Goal: Task Accomplishment & Management: Use online tool/utility

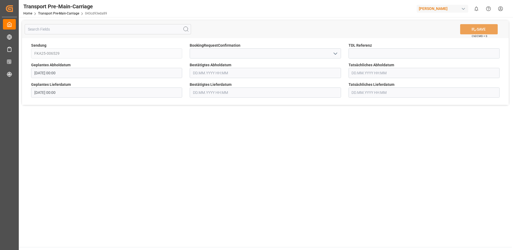
click at [251, 74] on input "text" at bounding box center [265, 73] width 151 height 10
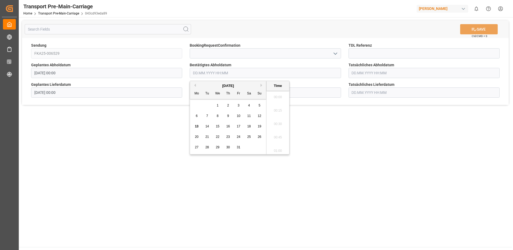
scroll to position [673, 0]
click at [216, 125] on span "15" at bounding box center [217, 127] width 3 height 4
click at [284, 96] on li "12:30" at bounding box center [278, 95] width 23 height 13
type input "[DATE] 12:30"
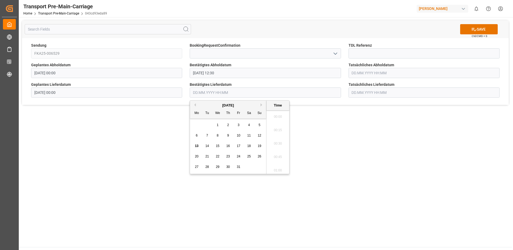
click at [248, 95] on input "text" at bounding box center [265, 93] width 151 height 10
click at [227, 143] on div "16" at bounding box center [228, 146] width 7 height 6
click at [276, 116] on li "12:30" at bounding box center [278, 114] width 23 height 13
type input "[DATE] 12:30"
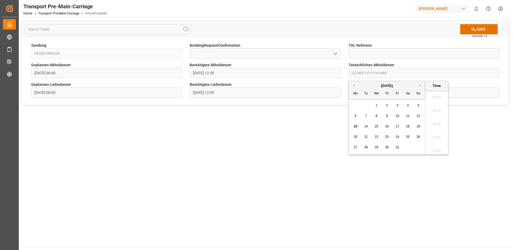
click at [361, 74] on input "text" at bounding box center [424, 73] width 151 height 10
click at [377, 125] on span "15" at bounding box center [376, 127] width 3 height 4
click at [437, 97] on li "12:30" at bounding box center [437, 95] width 23 height 13
type input "[DATE] 12:30"
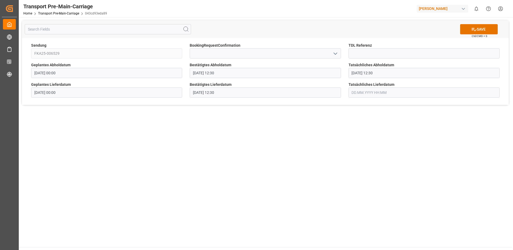
click at [379, 95] on input "text" at bounding box center [424, 93] width 151 height 10
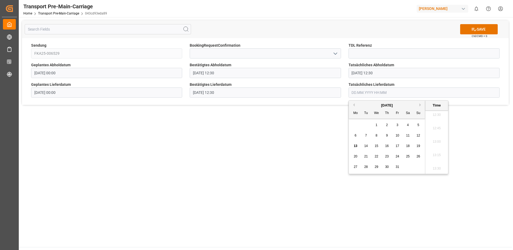
click at [385, 146] on div "16" at bounding box center [387, 146] width 7 height 6
click at [441, 140] on li "13:00" at bounding box center [437, 141] width 23 height 13
type input "[DATE] 13:00"
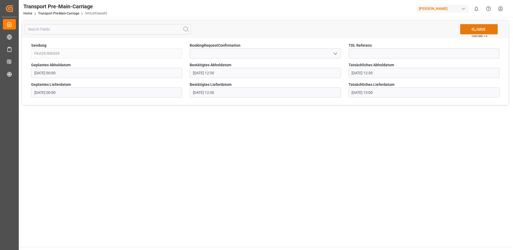
click at [470, 30] on button "SAVE" at bounding box center [479, 29] width 38 height 10
